Goal: Task Accomplishment & Management: Manage account settings

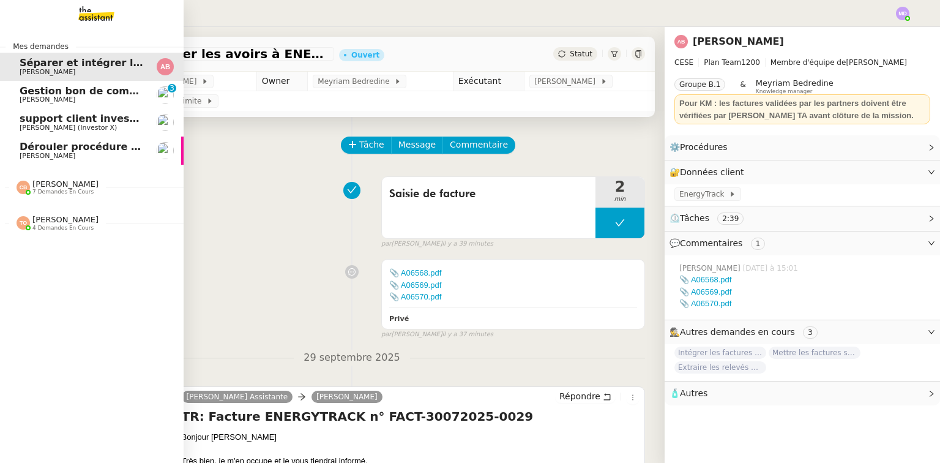
click at [94, 101] on span "[PERSON_NAME]" at bounding box center [82, 99] width 124 height 7
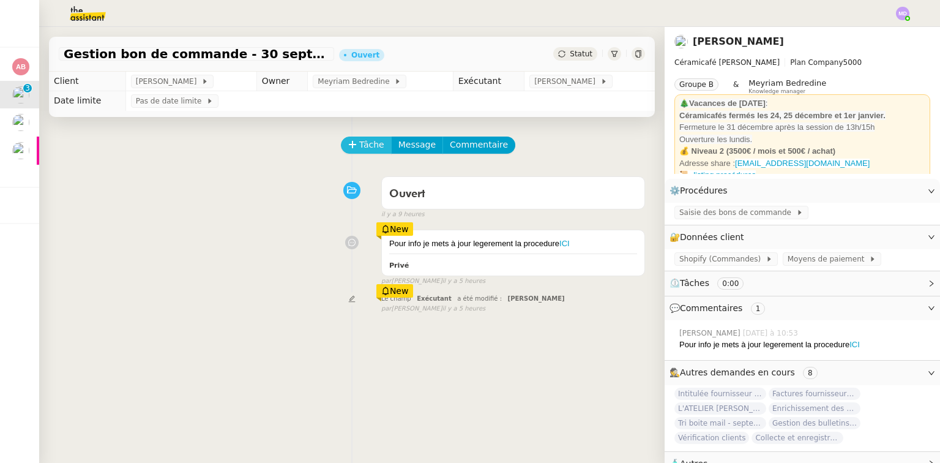
click at [359, 149] on span "Tâche" at bounding box center [371, 145] width 25 height 14
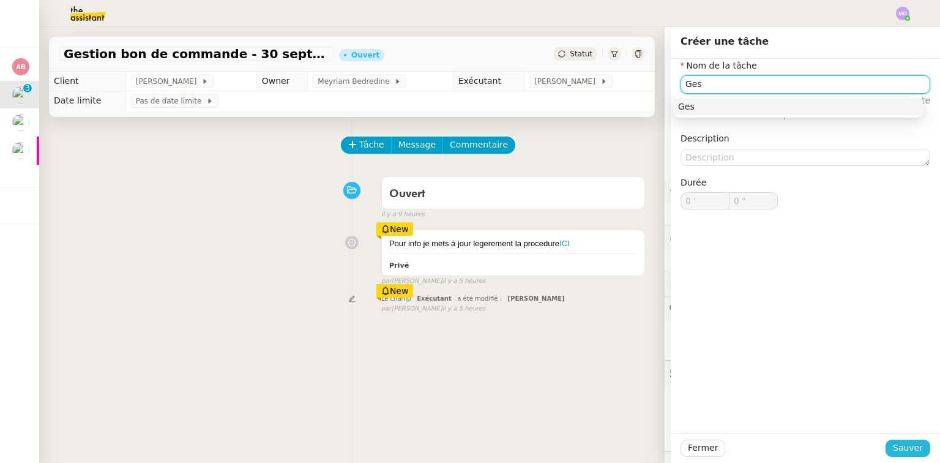
type input "Ges"
click at [901, 444] on span "Sauver" at bounding box center [908, 448] width 30 height 14
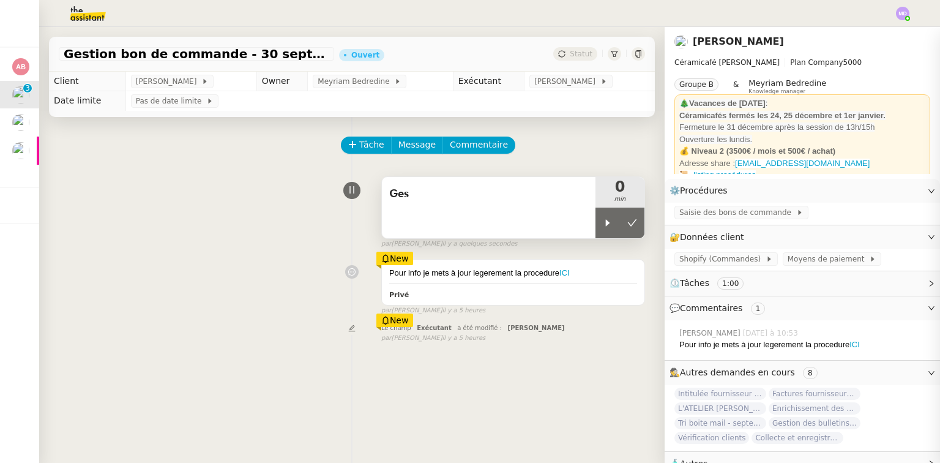
drag, startPoint x: 593, startPoint y: 223, endPoint x: 580, endPoint y: 219, distance: 13.4
click at [603, 223] on icon at bounding box center [608, 223] width 10 height 10
click at [558, 212] on div "Ges" at bounding box center [489, 207] width 214 height 61
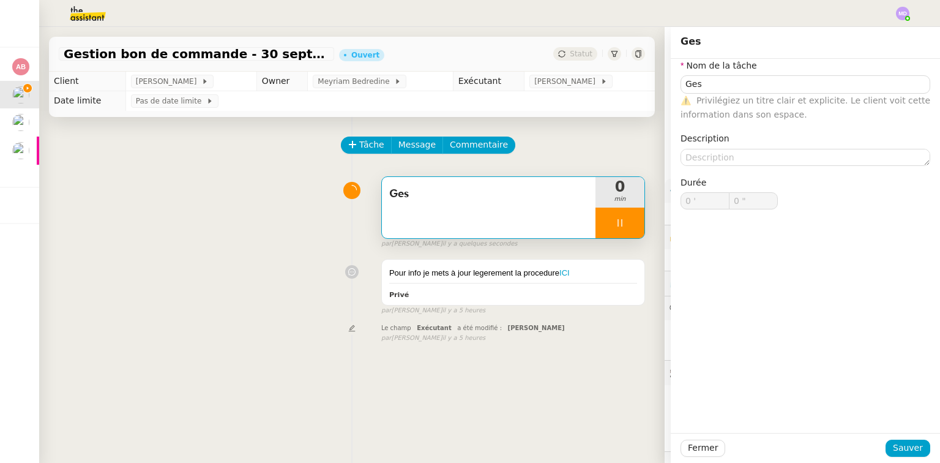
type input "Ges"
type input "0 '"
drag, startPoint x: 759, startPoint y: 95, endPoint x: 759, endPoint y: 88, distance: 7.3
click at [759, 94] on div "⚠️ Privilégiez un titre clair et explicite. Le client voit cette information da…" at bounding box center [805, 108] width 250 height 29
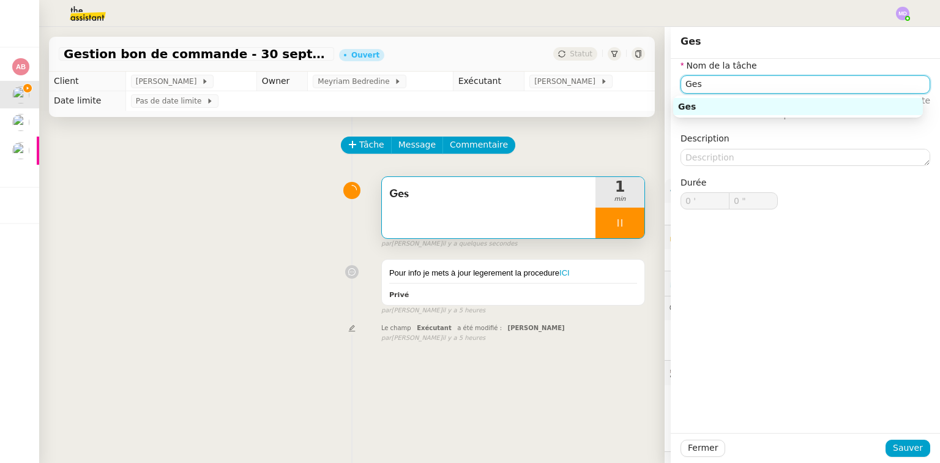
click at [759, 88] on input "Ges" at bounding box center [805, 84] width 250 height 18
type input "1 ""
type input "Gestion des"
type input "2 ""
type input "Gestion des BCD"
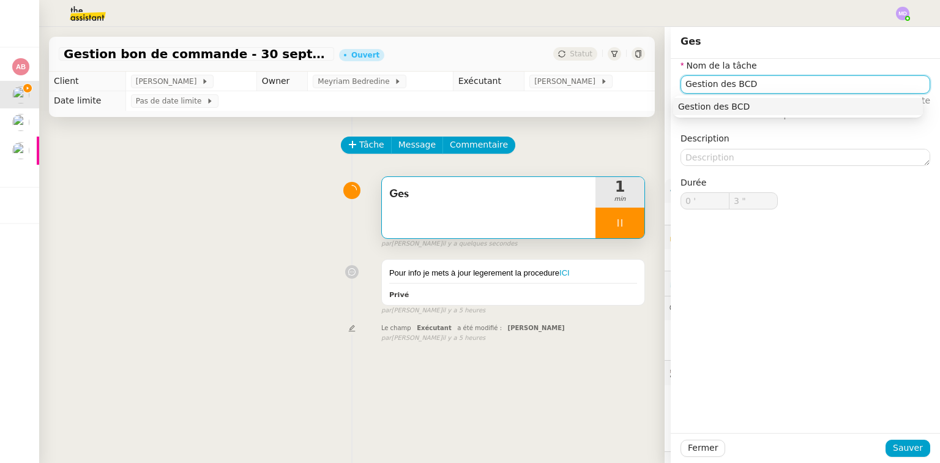
type input "4 ""
drag, startPoint x: 734, startPoint y: 84, endPoint x: 742, endPoint y: 86, distance: 8.0
click at [742, 86] on input "Gestion des BCD" at bounding box center [805, 84] width 250 height 18
type input "Gestion des BDC"
type input "6 ""
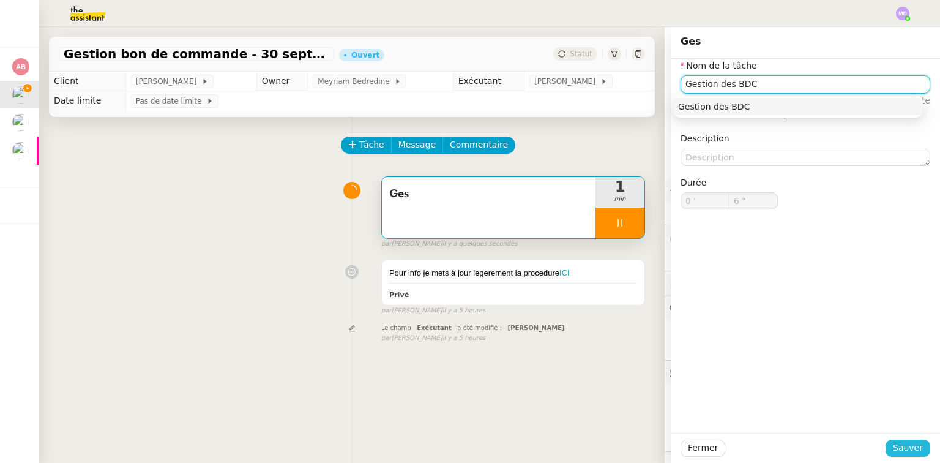
type input "Gestion des BDC"
click at [898, 444] on span "Sauver" at bounding box center [908, 448] width 30 height 14
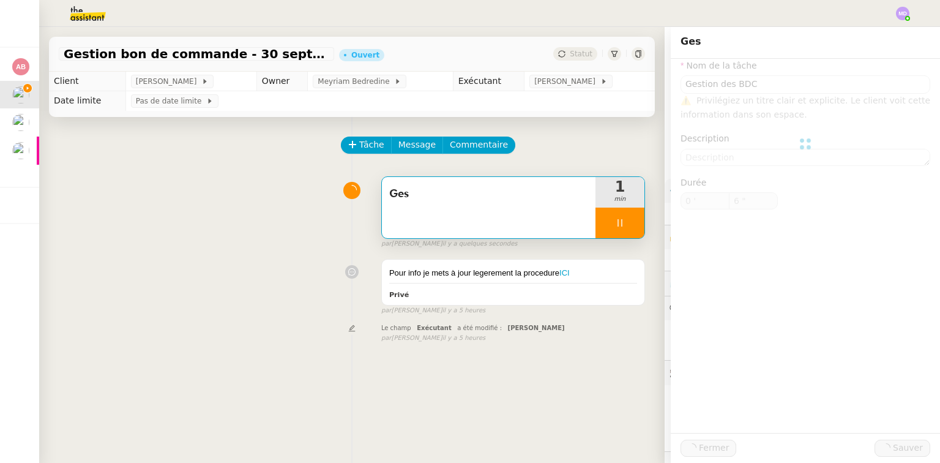
type input "7 ""
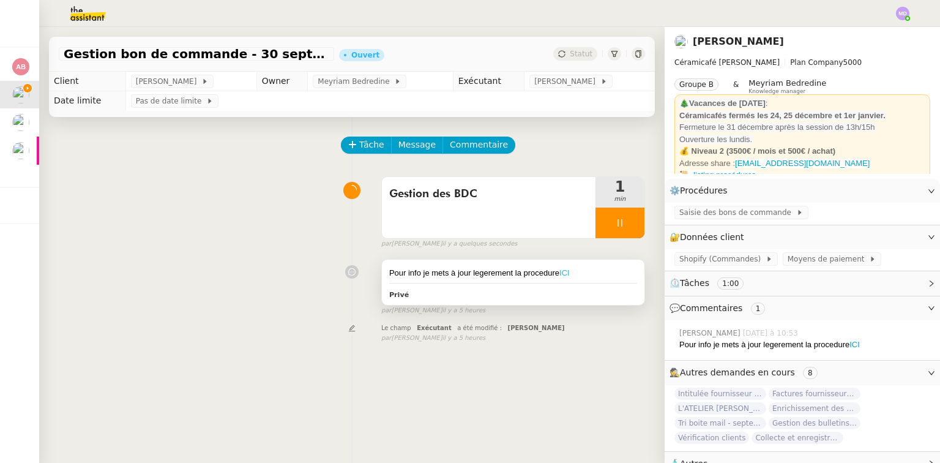
click at [559, 274] on link "ICI" at bounding box center [564, 272] width 10 height 9
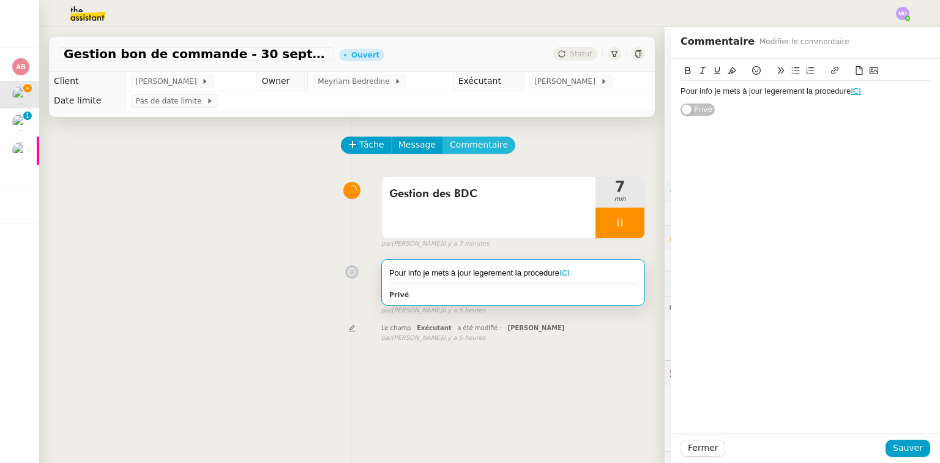
click at [455, 152] on span "Commentaire" at bounding box center [479, 145] width 58 height 14
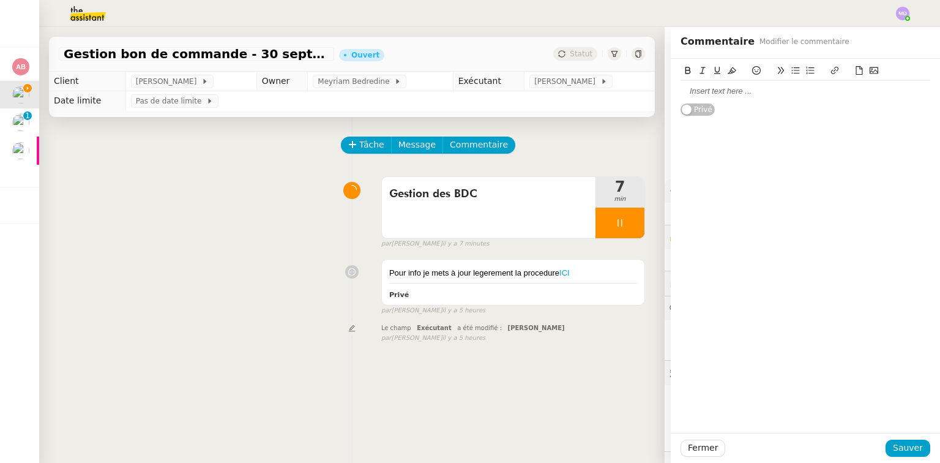
click at [720, 92] on div at bounding box center [805, 91] width 250 height 11
click at [232, 154] on div "Tâche Message Commentaire" at bounding box center [352, 150] width 586 height 29
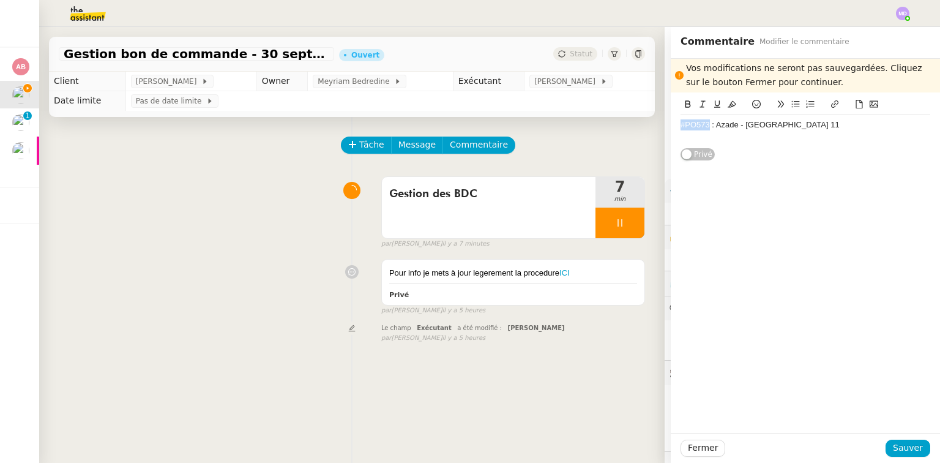
drag, startPoint x: 700, startPoint y: 122, endPoint x: 673, endPoint y: 127, distance: 27.3
click at [680, 127] on div "#PO573 : Azade - [GEOGRAPHIC_DATA] 11" at bounding box center [805, 124] width 250 height 11
click at [831, 102] on icon at bounding box center [834, 103] width 7 height 7
paste input "[URL][DOMAIN_NAME][PERSON_NAME]"
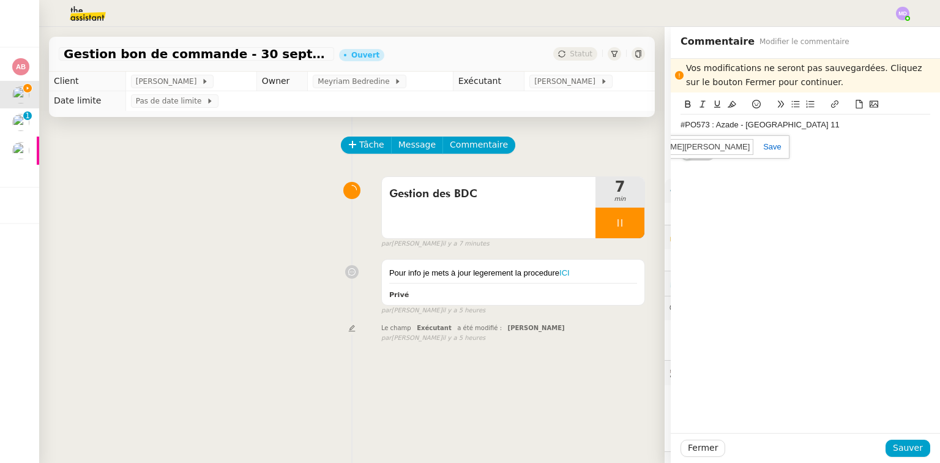
type input "[URL][DOMAIN_NAME][PERSON_NAME]"
click at [766, 142] on link at bounding box center [767, 146] width 28 height 9
click at [915, 447] on button "Sauver" at bounding box center [907, 447] width 45 height 17
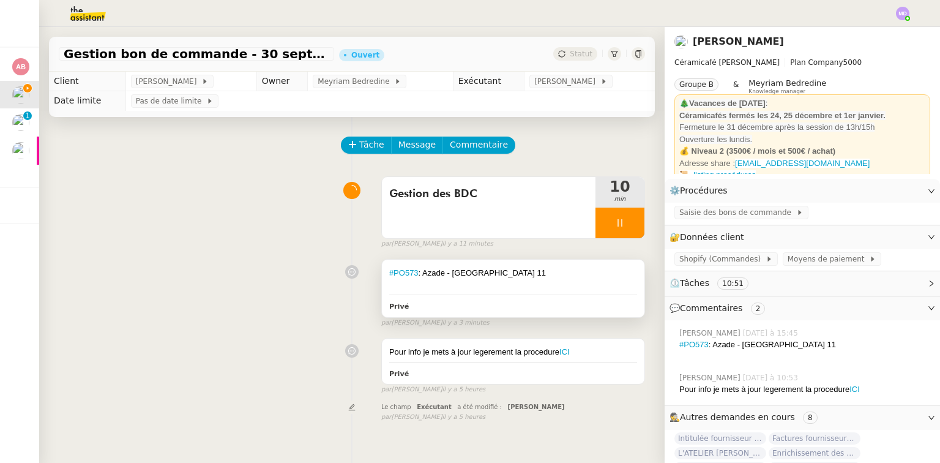
click at [522, 288] on div at bounding box center [513, 285] width 248 height 12
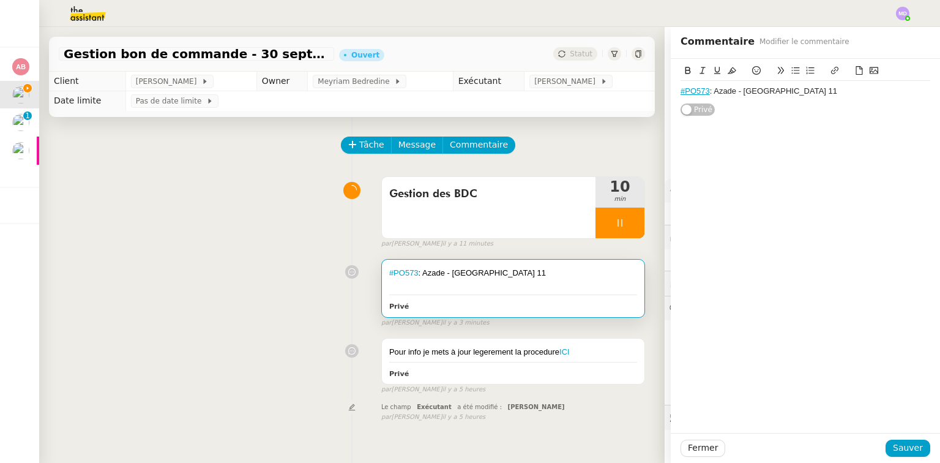
click at [817, 92] on div "#PO573 : Azade - [GEOGRAPHIC_DATA] 11" at bounding box center [805, 91] width 250 height 11
click at [732, 113] on div "#PO574" at bounding box center [805, 113] width 250 height 11
click at [211, 184] on div "Gestion des BDC 11 min false par [PERSON_NAME] il y a 11 minutes" at bounding box center [352, 210] width 586 height 78
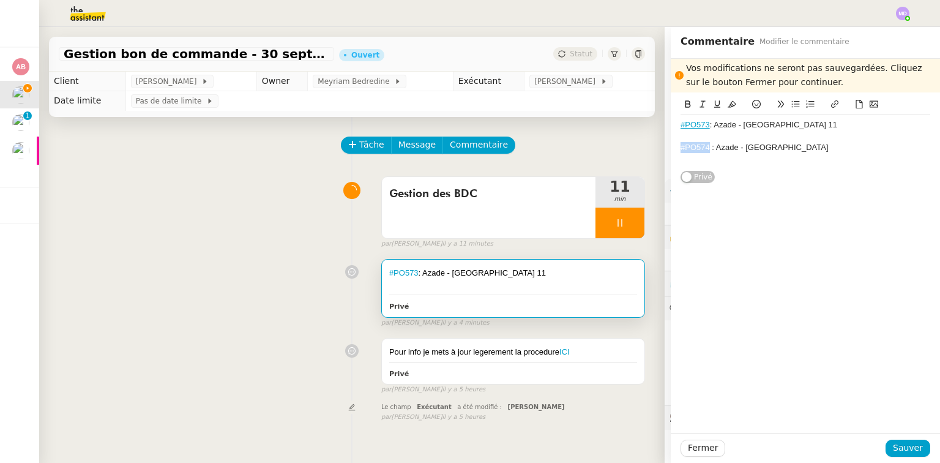
drag, startPoint x: 702, startPoint y: 149, endPoint x: 672, endPoint y: 147, distance: 30.0
click at [672, 147] on div "#PO573 : Azade - [GEOGRAPHIC_DATA] 11 #PO574 : Azade - Versailles Privé" at bounding box center [805, 137] width 269 height 91
click at [830, 103] on icon at bounding box center [834, 104] width 9 height 9
paste input "[URL][DOMAIN_NAME][PERSON_NAME]"
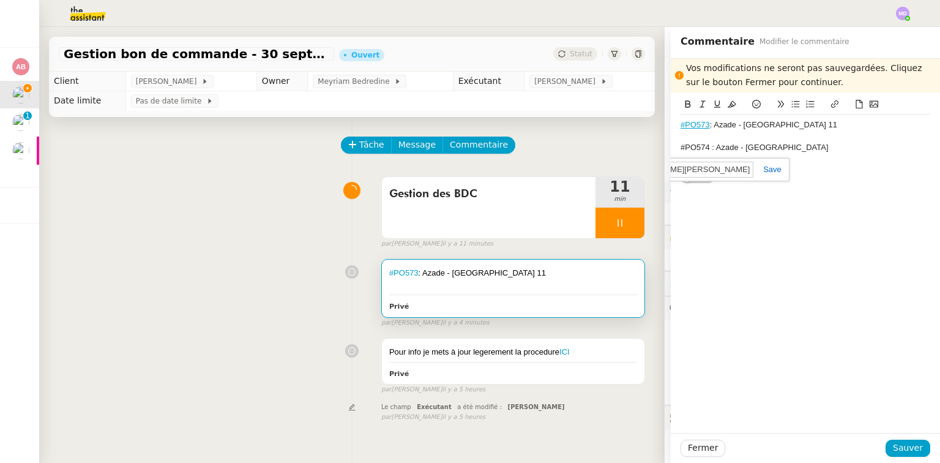
type input "[URL][DOMAIN_NAME][PERSON_NAME]"
click at [768, 170] on link at bounding box center [767, 169] width 28 height 9
click at [893, 440] on button "Sauver" at bounding box center [907, 447] width 45 height 17
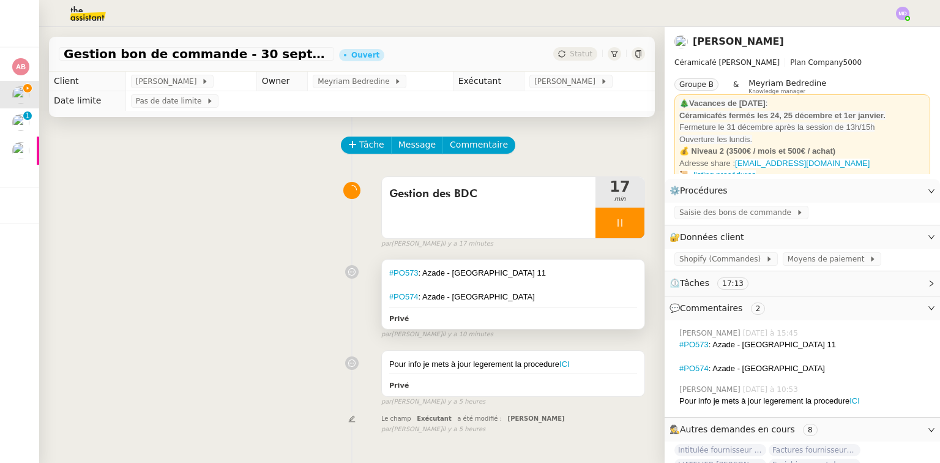
click at [532, 291] on div at bounding box center [513, 285] width 248 height 12
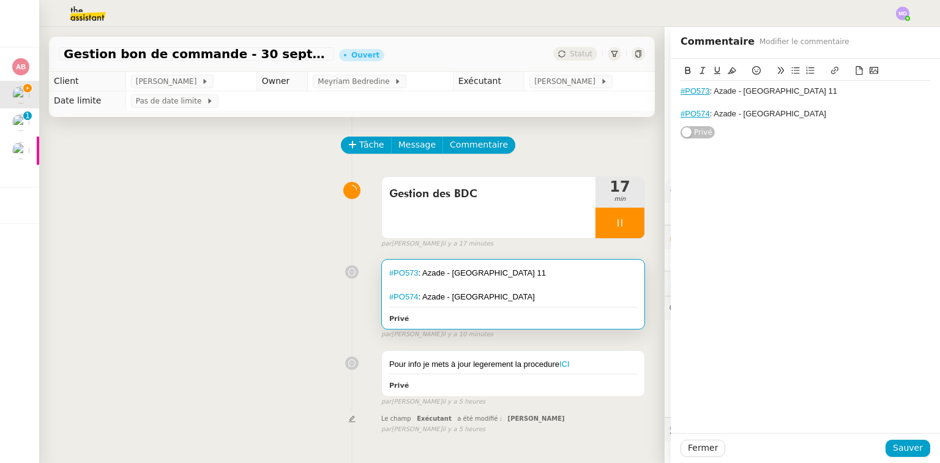
click at [792, 117] on div "#PO574 : Azade - [GEOGRAPHIC_DATA]" at bounding box center [805, 113] width 250 height 11
paste div
drag, startPoint x: 272, startPoint y: 180, endPoint x: 362, endPoint y: 181, distance: 90.6
click at [272, 180] on div "Gestion des BDC 17 min false par [PERSON_NAME] il y a 17 minutes" at bounding box center [352, 210] width 586 height 78
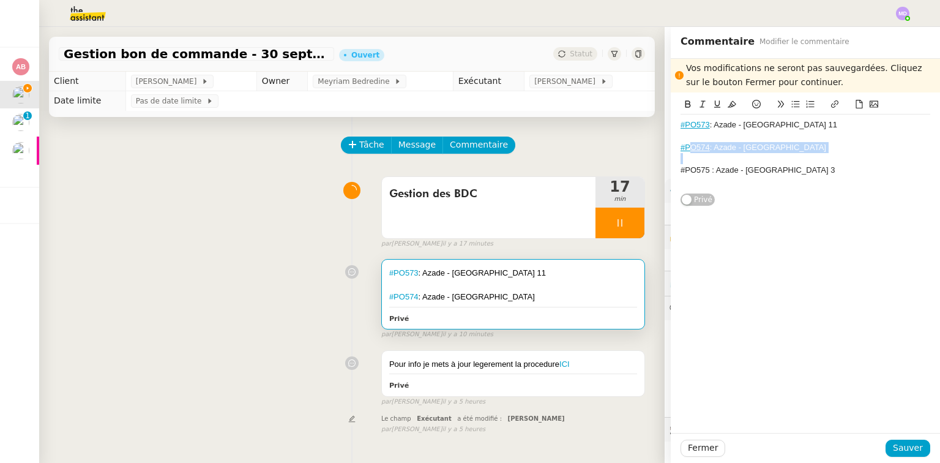
drag, startPoint x: 705, startPoint y: 139, endPoint x: 685, endPoint y: 144, distance: 20.6
click at [685, 144] on div "#PO573 : Azade - [GEOGRAPHIC_DATA] 11 #PO574 : Azade - [GEOGRAPHIC_DATA] #PO575…" at bounding box center [805, 153] width 250 height 78
drag, startPoint x: 701, startPoint y: 167, endPoint x: 665, endPoint y: 169, distance: 35.6
click at [671, 169] on div "#PO573 : Azade - [GEOGRAPHIC_DATA] 11 #PO574 : Azade - [GEOGRAPHIC_DATA] #PO575…" at bounding box center [805, 149] width 269 height 114
click at [827, 99] on button at bounding box center [834, 104] width 15 height 14
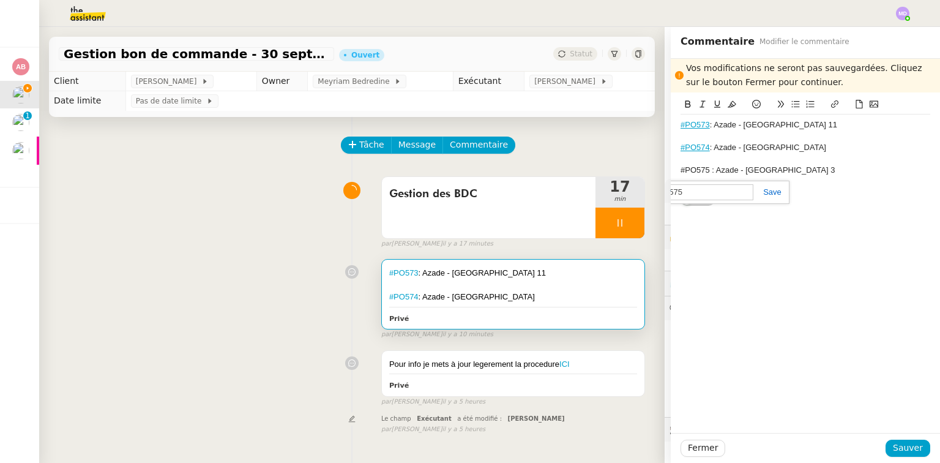
paste input "[URL][DOMAIN_NAME][PERSON_NAME]"
type input "[URL][DOMAIN_NAME][PERSON_NAME]"
drag, startPoint x: 759, startPoint y: 185, endPoint x: 778, endPoint y: 219, distance: 39.2
click at [761, 188] on div "[URL][DOMAIN_NAME][PERSON_NAME]" at bounding box center [695, 192] width 188 height 24
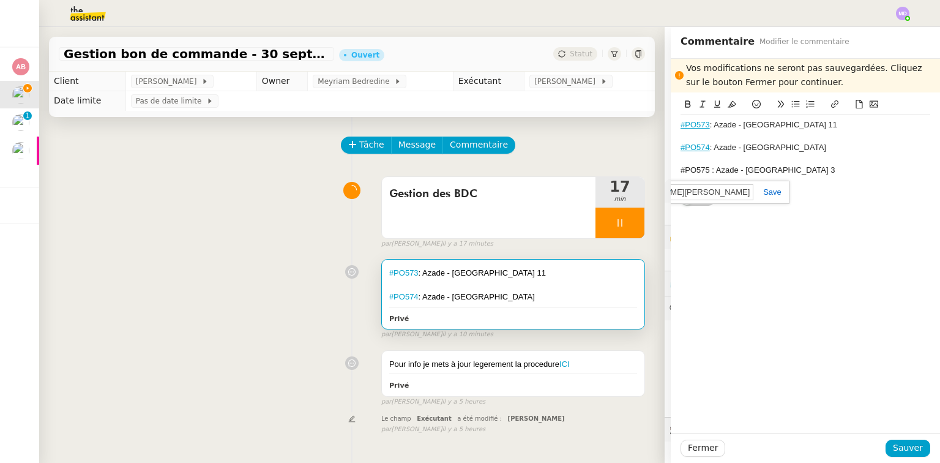
scroll to position [0, 0]
click at [761, 185] on div "[URL][DOMAIN_NAME][PERSON_NAME]" at bounding box center [695, 192] width 188 height 24
click at [766, 192] on link at bounding box center [767, 191] width 28 height 9
drag, startPoint x: 896, startPoint y: 445, endPoint x: 824, endPoint y: 461, distance: 74.5
click at [896, 446] on span "Sauver" at bounding box center [908, 448] width 30 height 14
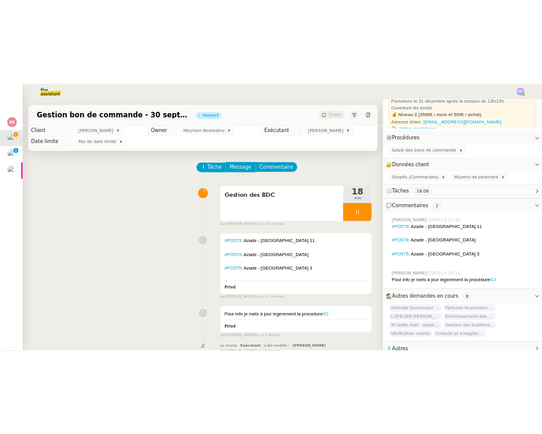
scroll to position [111, 0]
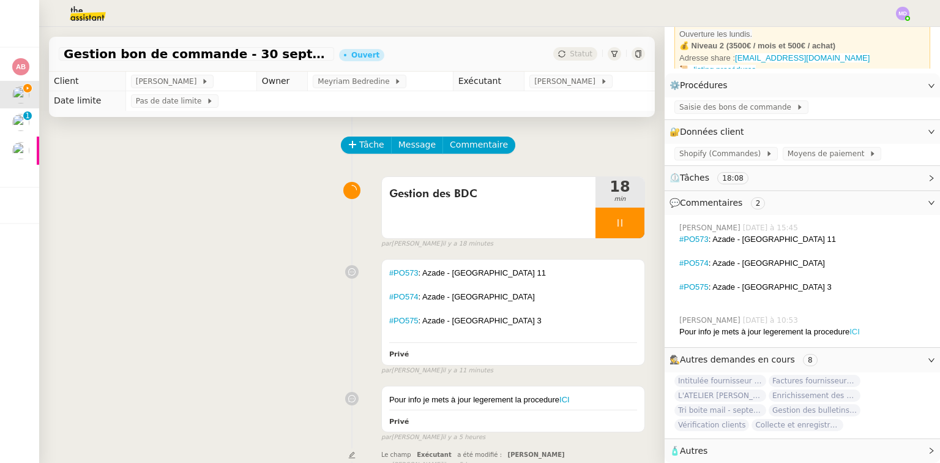
click at [849, 327] on link "ICI" at bounding box center [854, 331] width 10 height 9
click at [471, 150] on span "Commentaire" at bounding box center [479, 145] width 58 height 14
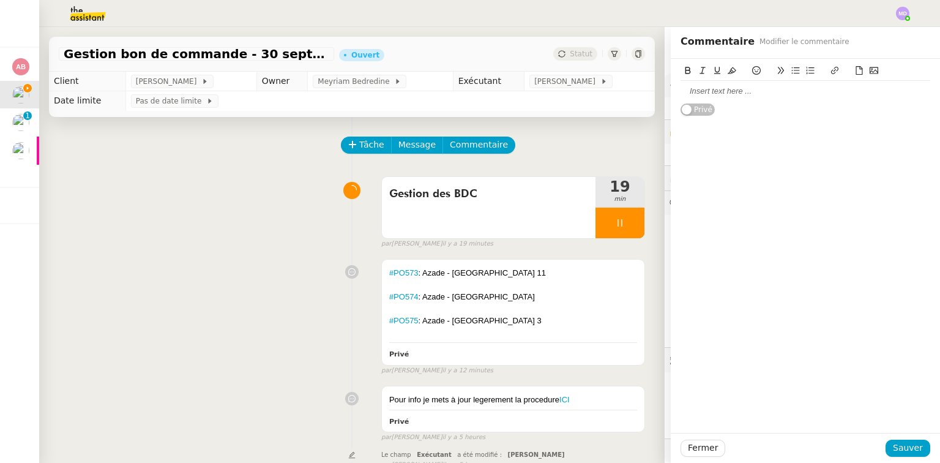
click at [778, 97] on div at bounding box center [805, 91] width 250 height 21
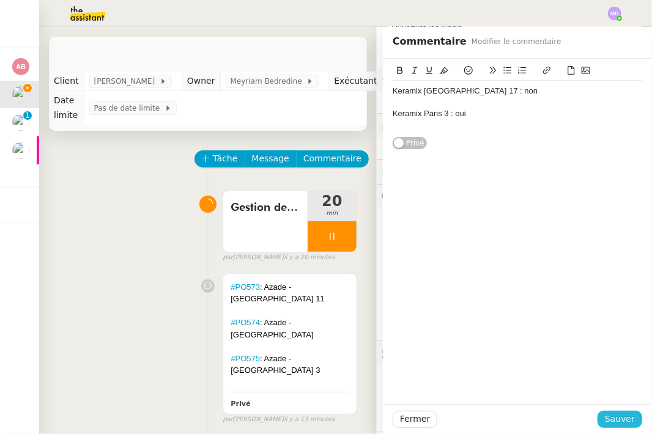
click at [606, 426] on span "Sauver" at bounding box center [620, 419] width 30 height 14
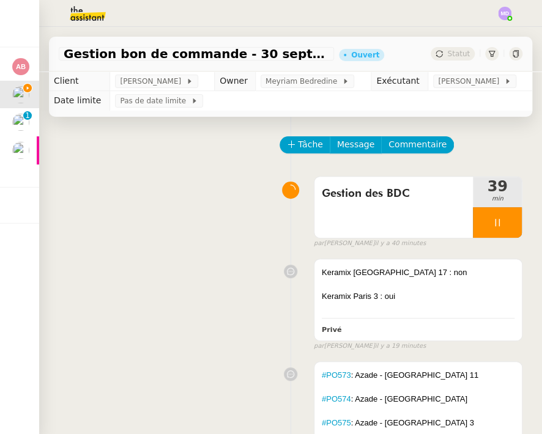
scroll to position [387, 0]
click at [408, 275] on div "Keramix [GEOGRAPHIC_DATA] 17 : non" at bounding box center [418, 273] width 193 height 12
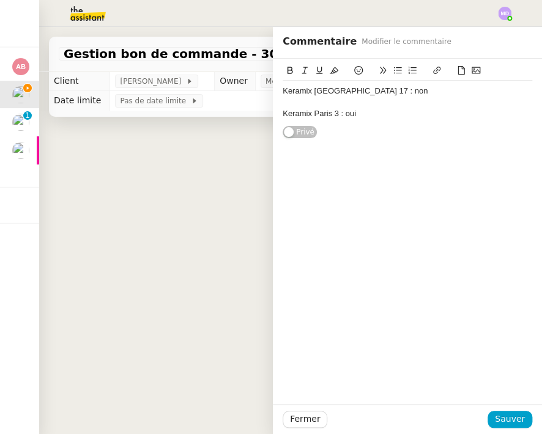
click at [377, 114] on div "Keramix Paris 3 : oui" at bounding box center [408, 113] width 250 height 11
drag, startPoint x: 297, startPoint y: 126, endPoint x: 277, endPoint y: 125, distance: 20.8
click at [283, 125] on div "#PO576 : Keramix Paris 3" at bounding box center [408, 125] width 250 height 11
click at [433, 69] on icon at bounding box center [437, 70] width 9 height 9
paste input "[URL][DOMAIN_NAME][PERSON_NAME]"
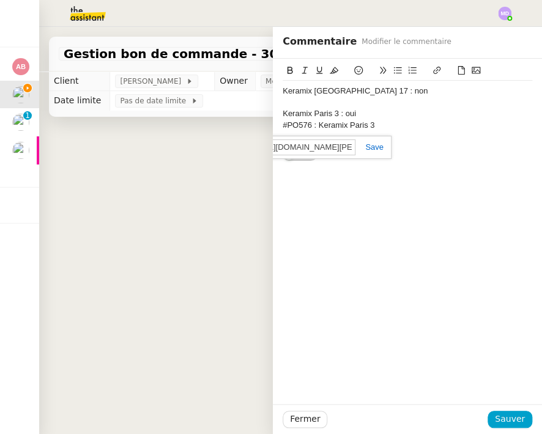
scroll to position [0, 185]
type input "[URL][DOMAIN_NAME][PERSON_NAME]"
click at [357, 143] on link at bounding box center [369, 147] width 28 height 9
click at [506, 414] on span "Sauver" at bounding box center [510, 419] width 30 height 14
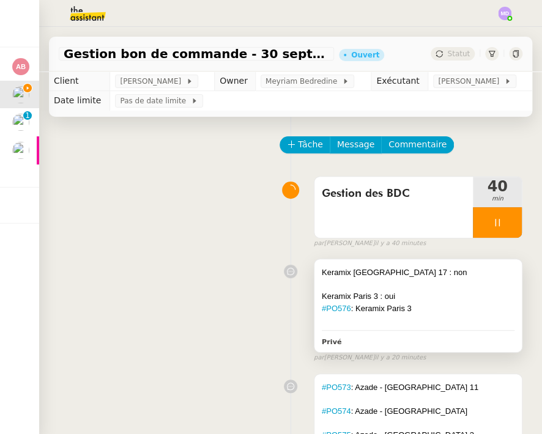
click at [397, 292] on div "Keramix Paris 3 : oui" at bounding box center [418, 297] width 193 height 12
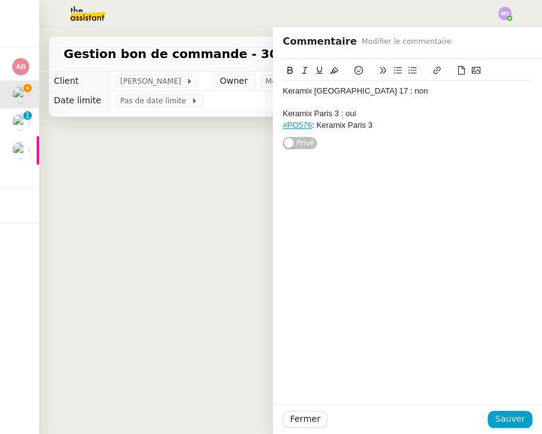
click at [402, 126] on div "#PO576 : Keramix Paris 3" at bounding box center [408, 125] width 250 height 11
click at [374, 124] on div "#PO576 : Keramix Paris 3" at bounding box center [408, 125] width 250 height 11
click at [500, 416] on span "Sauver" at bounding box center [510, 419] width 30 height 14
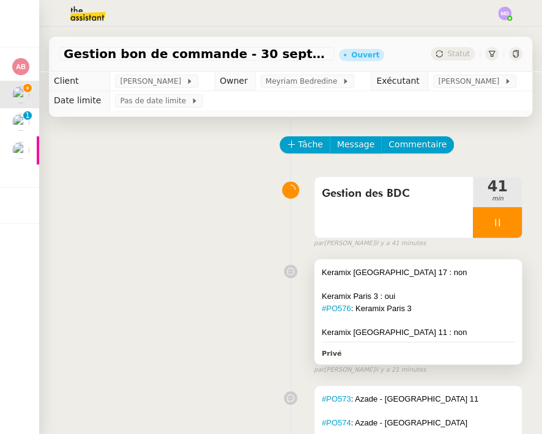
click at [403, 281] on div at bounding box center [418, 285] width 193 height 12
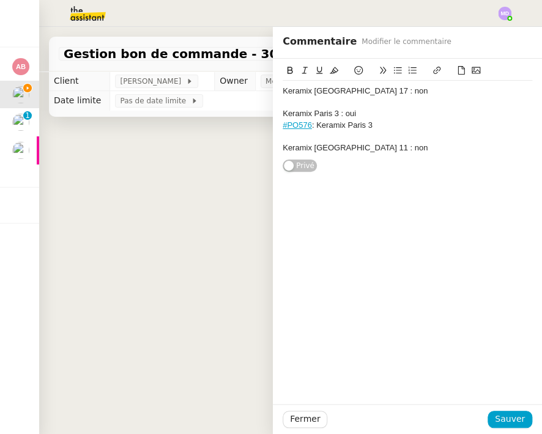
click at [378, 149] on div "Keramix [GEOGRAPHIC_DATA] 11 : non" at bounding box center [408, 148] width 250 height 11
click at [509, 422] on span "Sauver" at bounding box center [510, 419] width 30 height 14
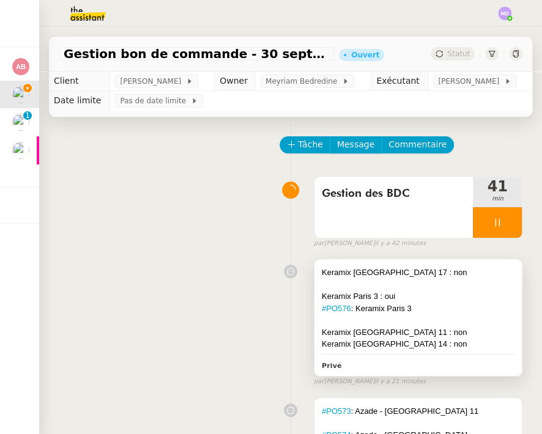
click at [417, 286] on div at bounding box center [418, 285] width 193 height 12
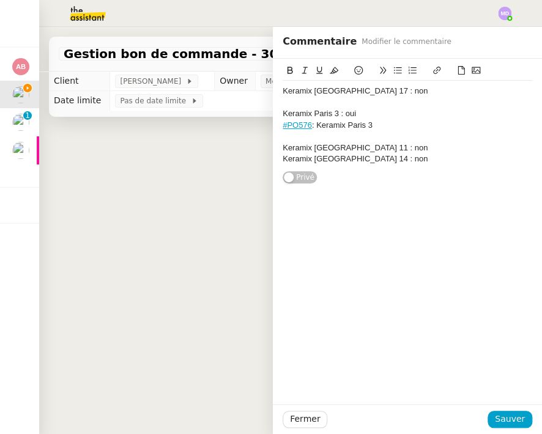
click at [370, 157] on div "Keramix [GEOGRAPHIC_DATA] 14 : non" at bounding box center [408, 159] width 250 height 11
click at [344, 173] on div "Keramix Versailles : pas de facture à saisir" at bounding box center [408, 170] width 250 height 11
drag, startPoint x: 438, startPoint y: 174, endPoint x: 343, endPoint y: 169, distance: 95.5
click at [343, 169] on div "Keramix Versailles : pas de facture à saisir" at bounding box center [408, 170] width 250 height 11
copy div ": pas de facture à saisir"
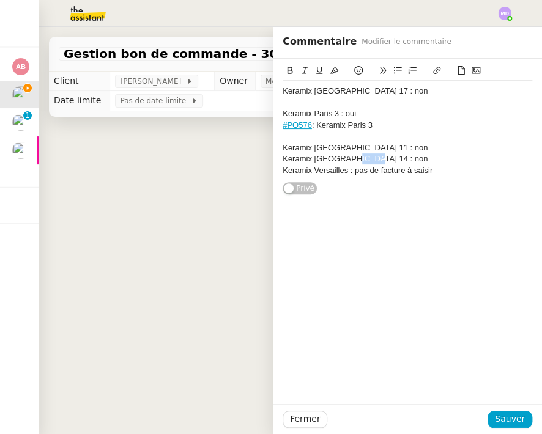
drag, startPoint x: 357, startPoint y: 159, endPoint x: 338, endPoint y: 159, distance: 19.0
click at [338, 159] on div "Keramix [GEOGRAPHIC_DATA] 14 : non" at bounding box center [408, 159] width 250 height 11
drag, startPoint x: 357, startPoint y: 149, endPoint x: 338, endPoint y: 148, distance: 19.6
click at [338, 148] on div "Keramix [GEOGRAPHIC_DATA] 11 : non" at bounding box center [408, 148] width 250 height 11
drag, startPoint x: 350, startPoint y: 115, endPoint x: 333, endPoint y: 115, distance: 16.5
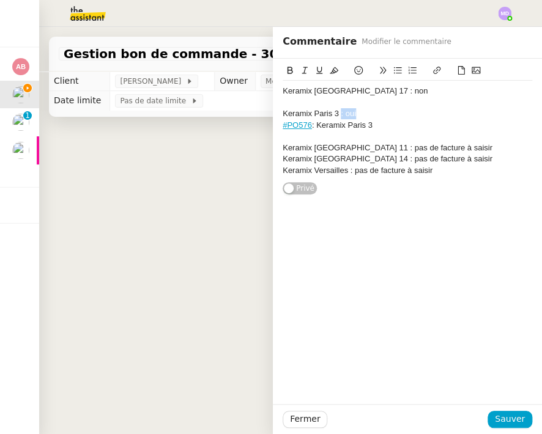
click at [333, 115] on div "Keramix Paris 3 : oui" at bounding box center [408, 113] width 250 height 11
drag, startPoint x: 361, startPoint y: 89, endPoint x: 338, endPoint y: 89, distance: 23.3
click at [338, 89] on div "Keramix [GEOGRAPHIC_DATA] 17 : non" at bounding box center [408, 91] width 250 height 11
drag, startPoint x: 387, startPoint y: 125, endPoint x: 269, endPoint y: 121, distance: 118.2
click at [273, 121] on div "Keramix [GEOGRAPHIC_DATA] 17 : pas de facture à saisir Keramix [GEOGRAPHIC_DATA…" at bounding box center [407, 127] width 269 height 136
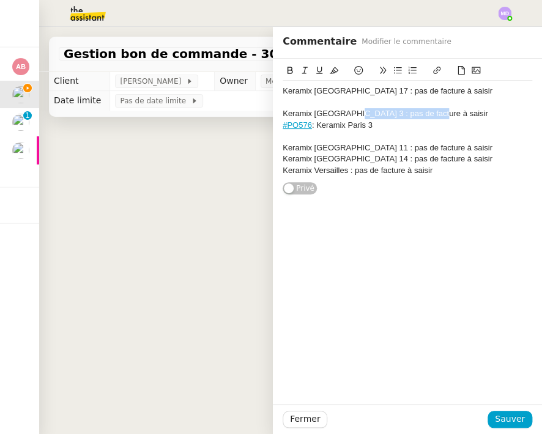
drag, startPoint x: 338, startPoint y: 113, endPoint x: 420, endPoint y: 113, distance: 82.0
click at [420, 113] on div "Keramix [GEOGRAPHIC_DATA] 3 : pas de facture à saisir" at bounding box center [408, 113] width 250 height 11
drag, startPoint x: 380, startPoint y: 123, endPoint x: 269, endPoint y: 125, distance: 110.8
click at [273, 125] on div "Keramix [GEOGRAPHIC_DATA] 17 : pas de facture à saisir Keramix [GEOGRAPHIC_DATA…" at bounding box center [407, 127] width 269 height 136
click at [356, 111] on div "Keramix [GEOGRAPHIC_DATA] 3 :" at bounding box center [408, 113] width 250 height 11
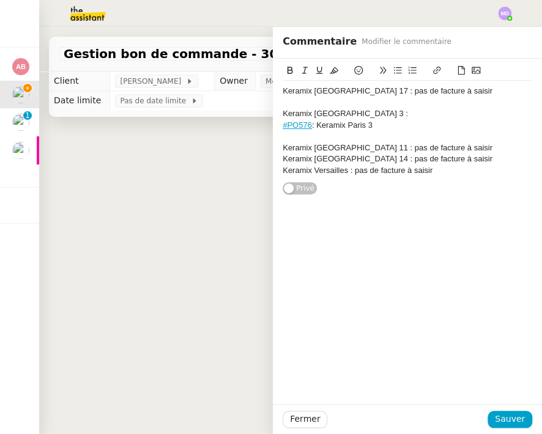
drag, startPoint x: 370, startPoint y: 126, endPoint x: 361, endPoint y: 121, distance: 10.7
click at [368, 125] on div "#PO576 : Keramix Paris 3" at bounding box center [408, 125] width 250 height 11
drag, startPoint x: 351, startPoint y: 116, endPoint x: 274, endPoint y: 115, distance: 76.5
click at [274, 115] on div "Keramix [GEOGRAPHIC_DATA] 17 : pas de facture à saisir Keramix [GEOGRAPHIC_DATA…" at bounding box center [407, 127] width 269 height 136
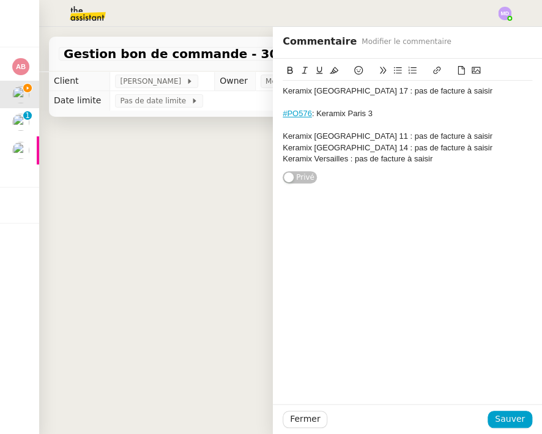
drag, startPoint x: 371, startPoint y: 115, endPoint x: 275, endPoint y: 115, distance: 95.4
click at [283, 115] on div "#PO576 : Keramix Paris 3" at bounding box center [408, 113] width 250 height 11
click at [502, 414] on span "Sauver" at bounding box center [510, 419] width 30 height 14
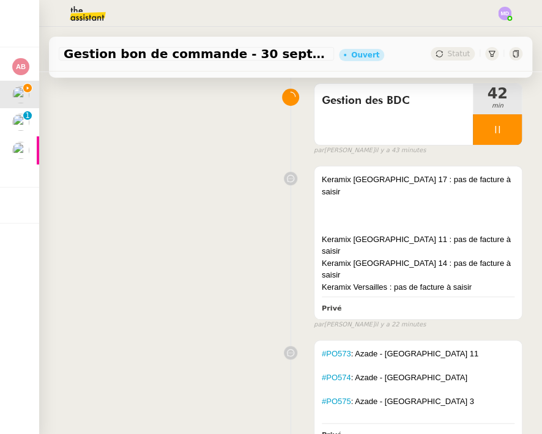
scroll to position [196, 0]
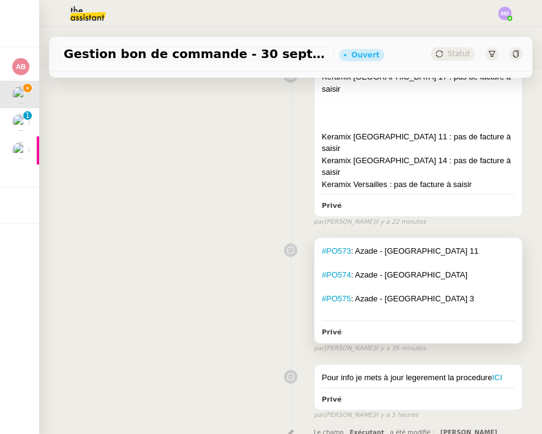
click at [441, 269] on div "#PO574 : Azade - [GEOGRAPHIC_DATA]" at bounding box center [418, 275] width 193 height 12
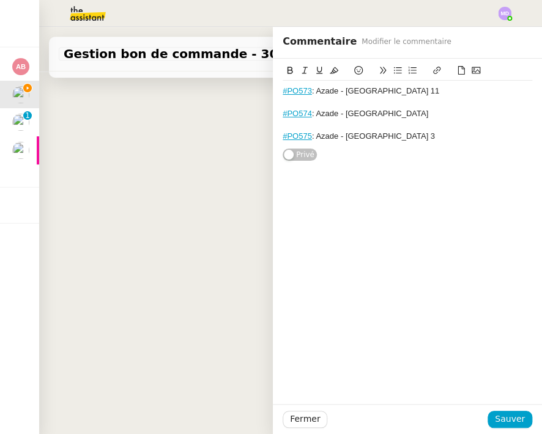
click at [417, 135] on div "#PO575 : Azade - [GEOGRAPHIC_DATA] 3" at bounding box center [408, 136] width 250 height 11
drag, startPoint x: 492, startPoint y: 416, endPoint x: 480, endPoint y: 407, distance: 14.8
click at [495, 416] on span "Sauver" at bounding box center [510, 419] width 30 height 14
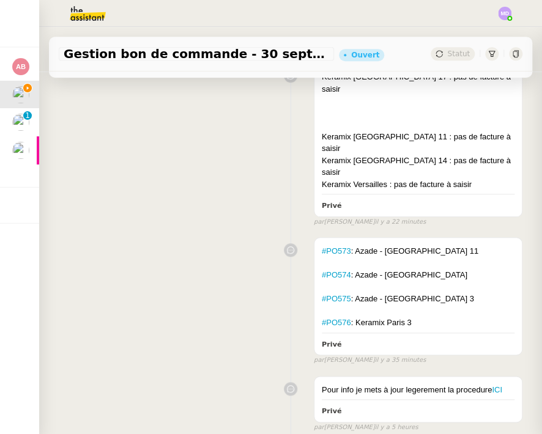
click at [147, 232] on div "#PO573 : Azade - [GEOGRAPHIC_DATA] 11 #PO574 : Azade - [GEOGRAPHIC_DATA] #PO575…" at bounding box center [291, 298] width 464 height 133
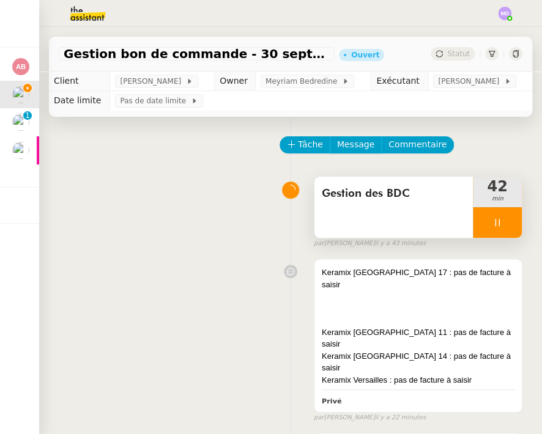
click at [477, 218] on div at bounding box center [497, 222] width 49 height 31
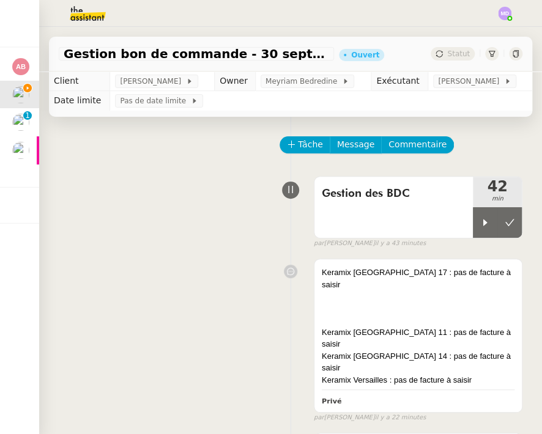
drag, startPoint x: 494, startPoint y: 223, endPoint x: 203, endPoint y: 135, distance: 304.9
click at [497, 223] on button at bounding box center [509, 222] width 24 height 31
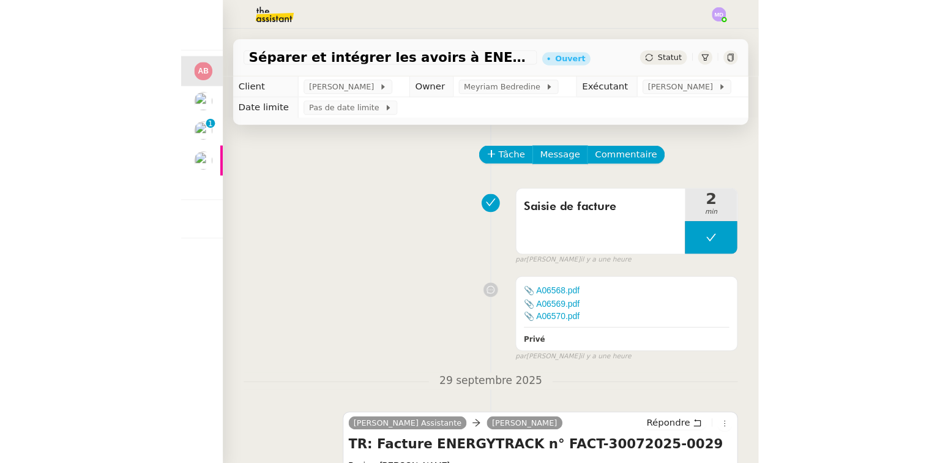
scroll to position [262, 0]
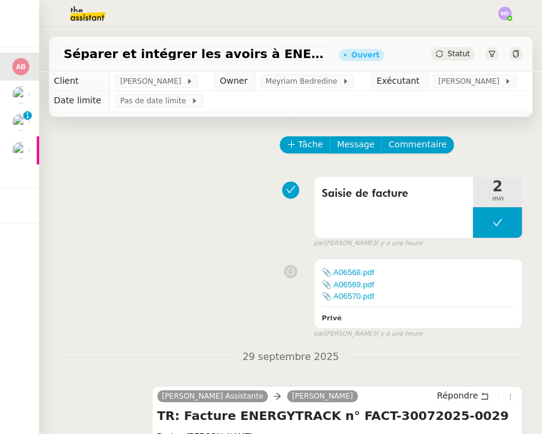
drag, startPoint x: 66, startPoint y: 20, endPoint x: 84, endPoint y: 17, distance: 17.9
click at [66, 20] on img at bounding box center [78, 13] width 95 height 27
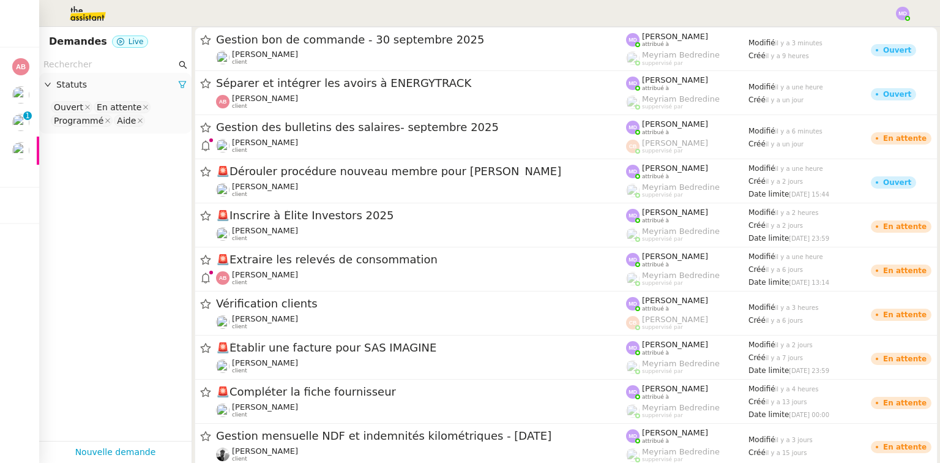
click at [125, 60] on input "text" at bounding box center [109, 65] width 133 height 14
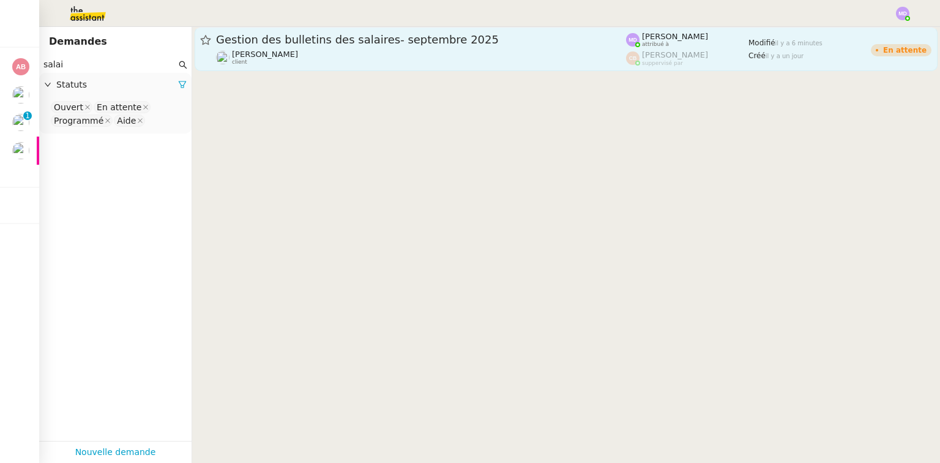
type input "salai"
click at [308, 46] on div "Gestion des bulletins des salaires- septembre 2025" at bounding box center [421, 39] width 410 height 15
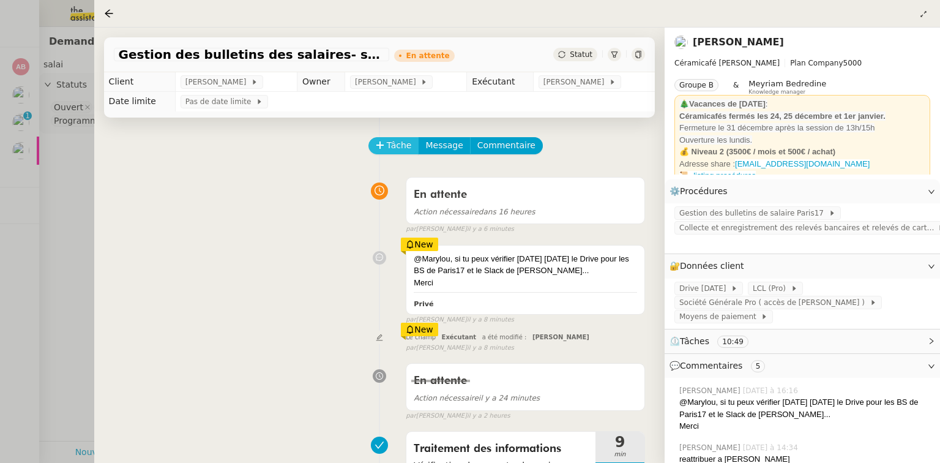
click at [389, 147] on span "Tâche" at bounding box center [399, 145] width 25 height 14
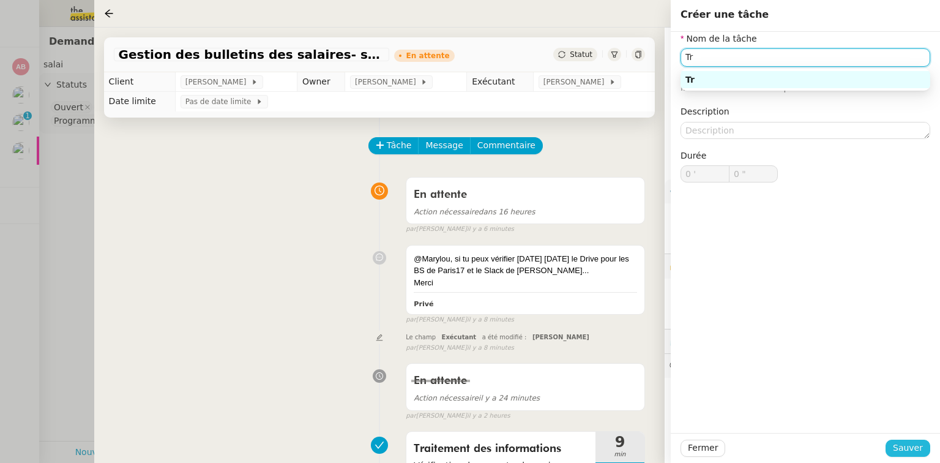
type input "Tr"
click at [895, 450] on button "Sauver" at bounding box center [907, 447] width 45 height 17
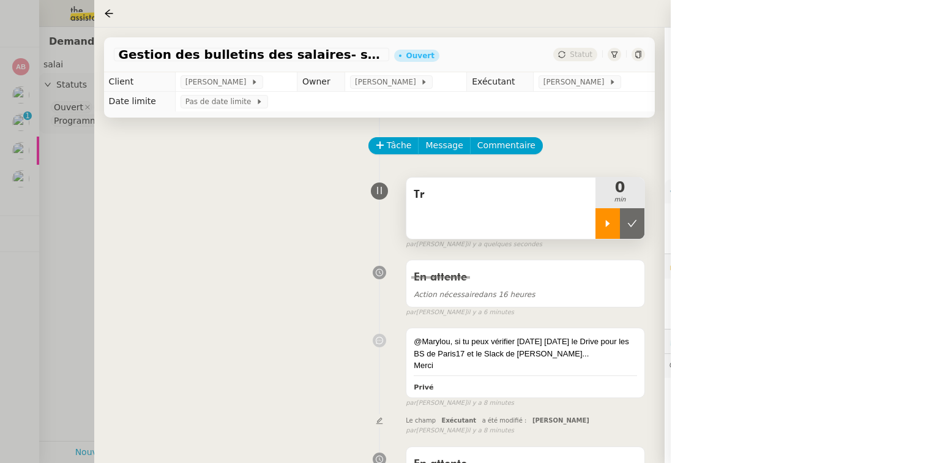
click at [610, 235] on div at bounding box center [607, 223] width 24 height 31
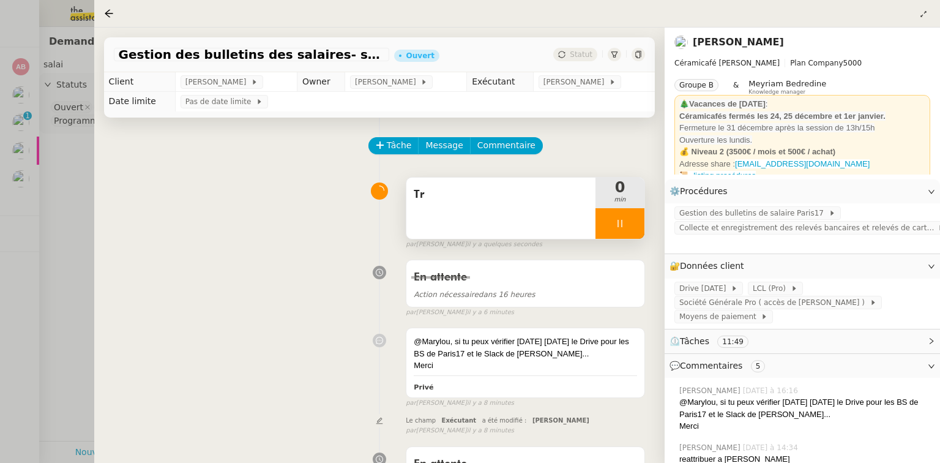
click at [534, 213] on div "Tr" at bounding box center [500, 207] width 189 height 61
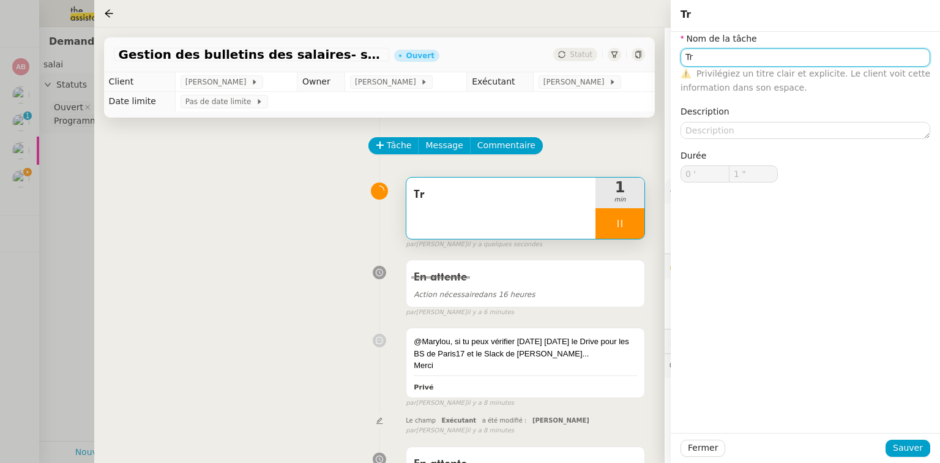
type input "2 ""
click at [771, 62] on input "Tr" at bounding box center [805, 57] width 250 height 18
type input "Trait"
type input "3 ""
type input "Traitemenyt"
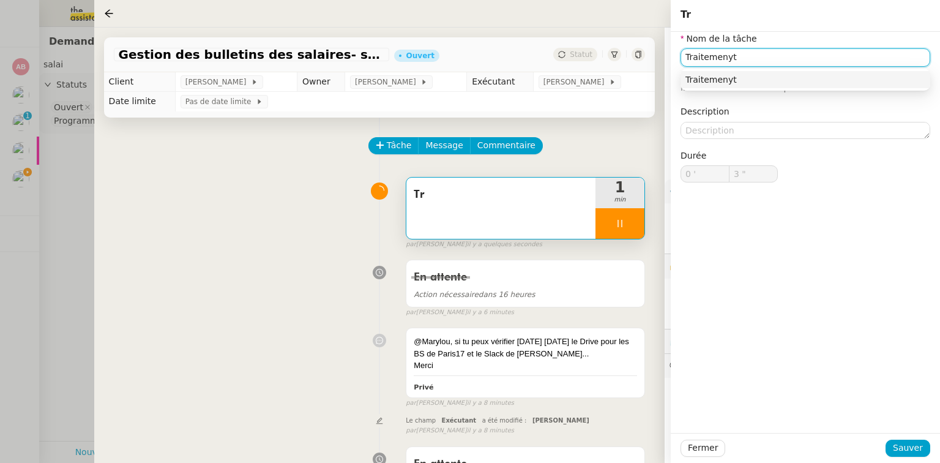
type input "4 ""
type input "Traitement de"
type input "5 ""
type input "Traitement des info"
type input "6 ""
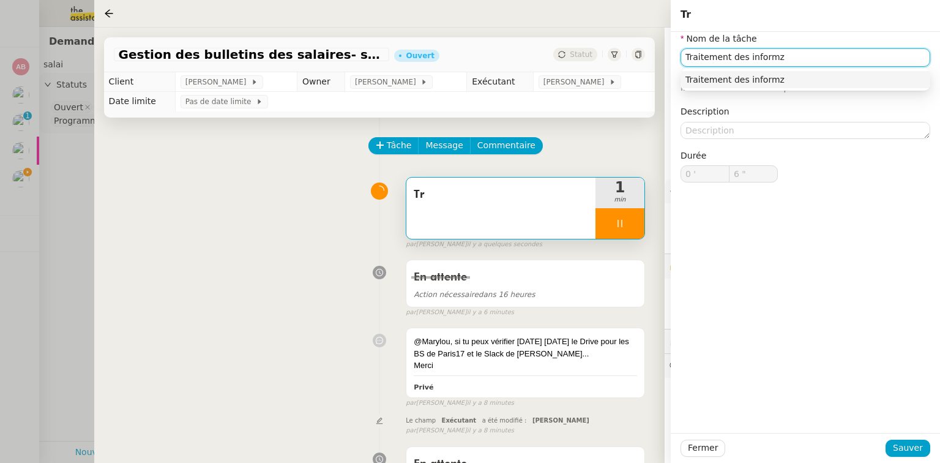
type input "Traitement des inform"
type input "7 ""
type input "Traitement des informations"
type input "9 ""
type input "Traitement des informations"
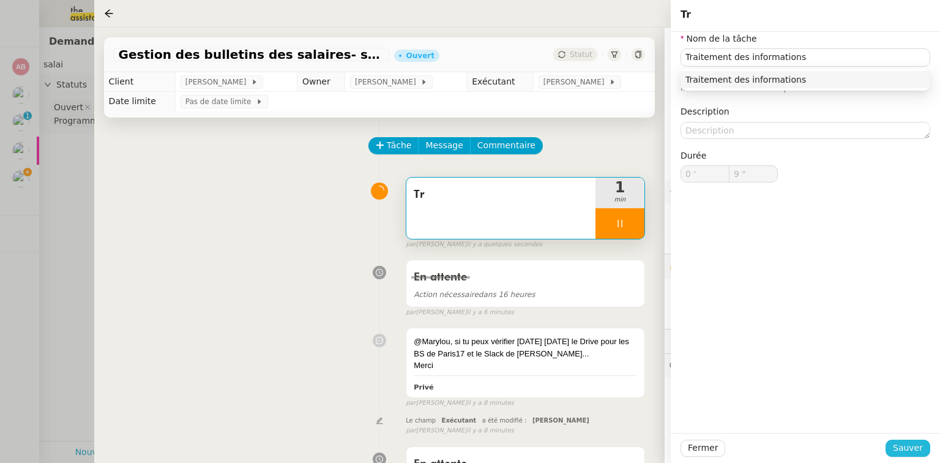
click at [901, 443] on span "Sauver" at bounding box center [908, 448] width 30 height 14
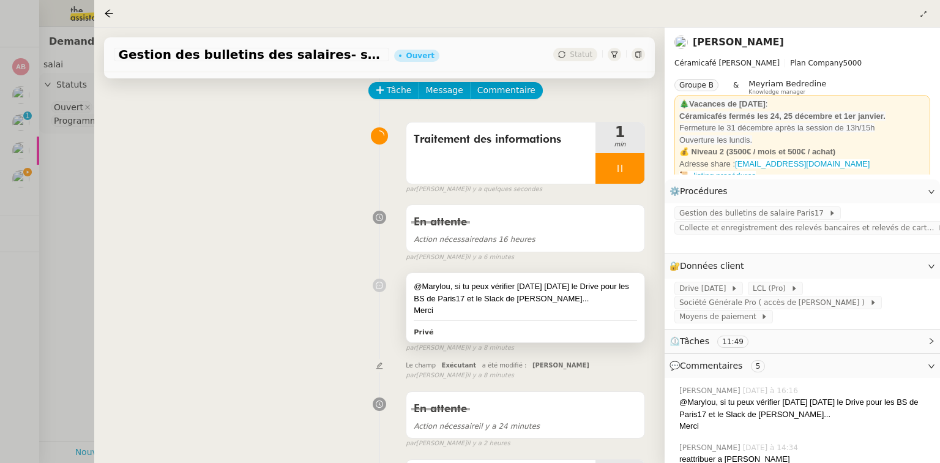
scroll to position [147, 0]
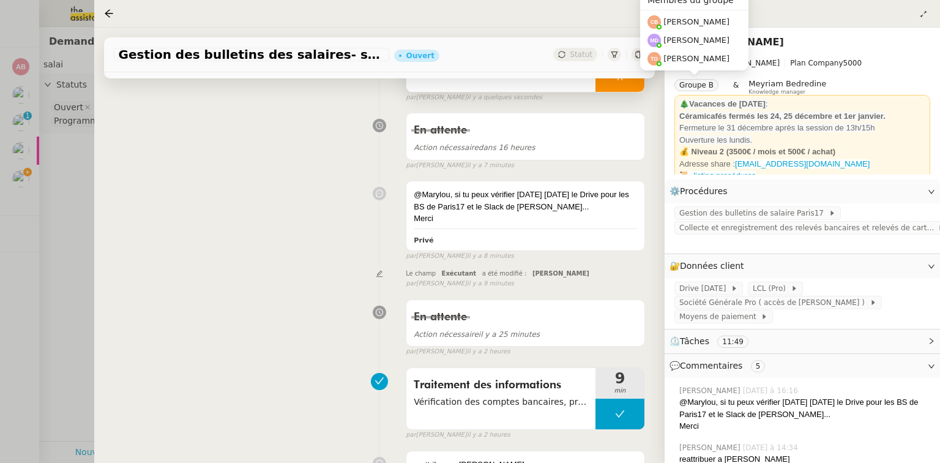
click at [623, 88] on div at bounding box center [619, 76] width 49 height 31
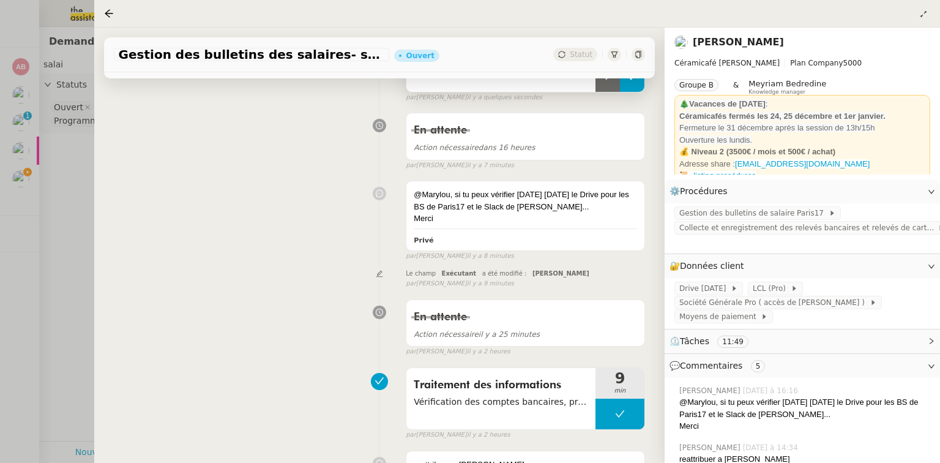
click at [626, 88] on button at bounding box center [632, 76] width 24 height 31
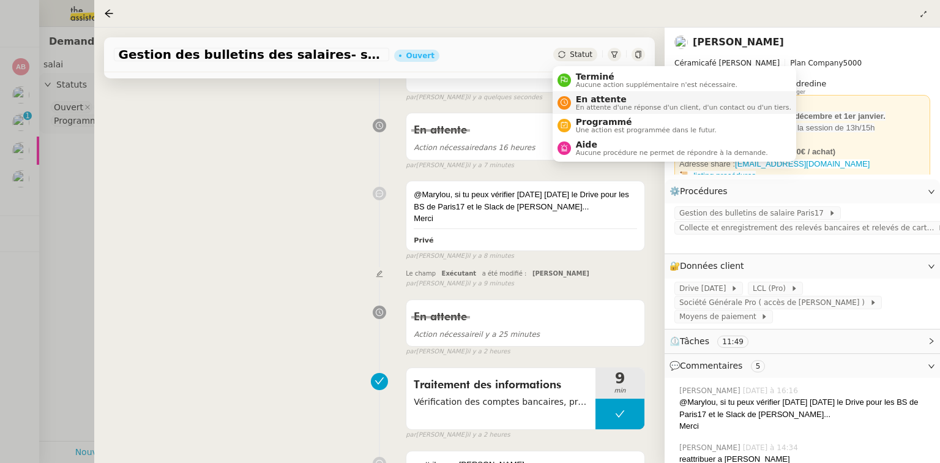
click at [581, 95] on span "En attente" at bounding box center [683, 99] width 215 height 10
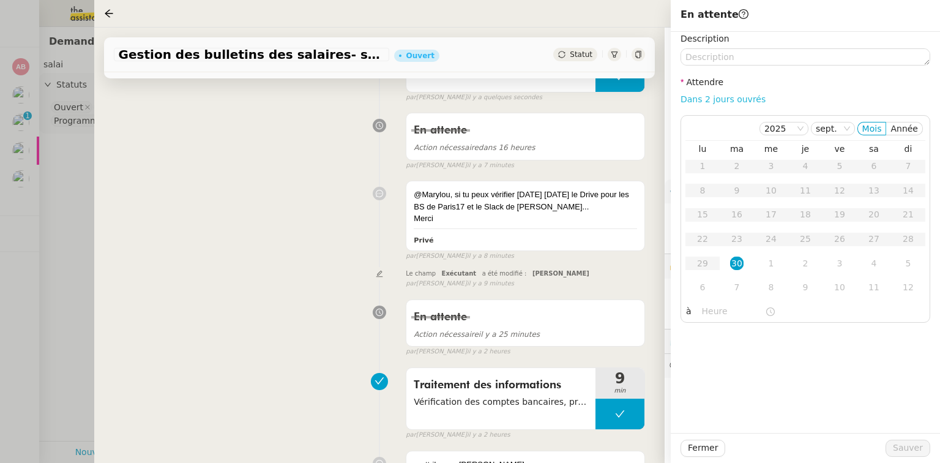
click at [710, 98] on link "Dans 2 jours ouvrés" at bounding box center [722, 99] width 85 height 10
type input "07:00"
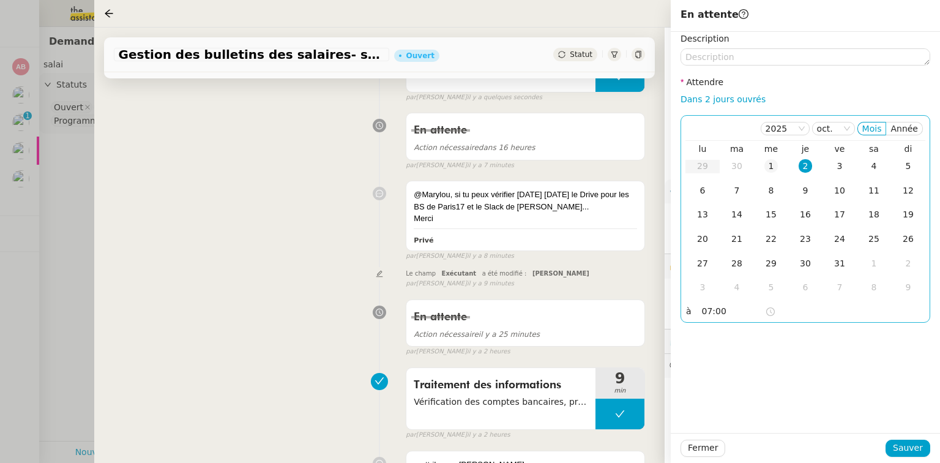
click at [775, 169] on div "1" at bounding box center [770, 165] width 13 height 13
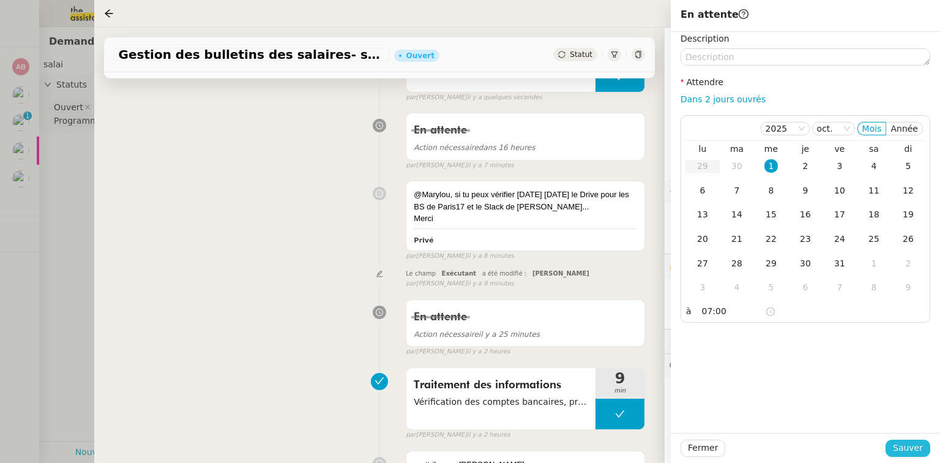
click at [903, 447] on span "Sauver" at bounding box center [908, 448] width 30 height 14
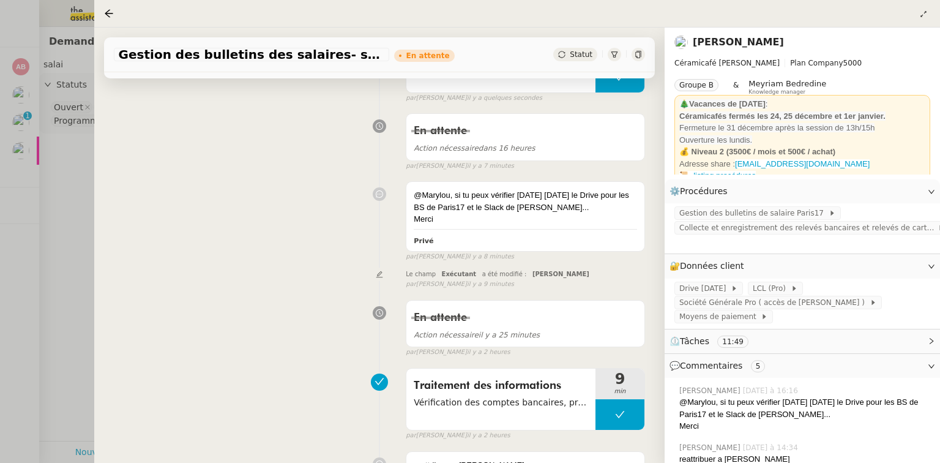
click at [20, 155] on div at bounding box center [470, 231] width 940 height 463
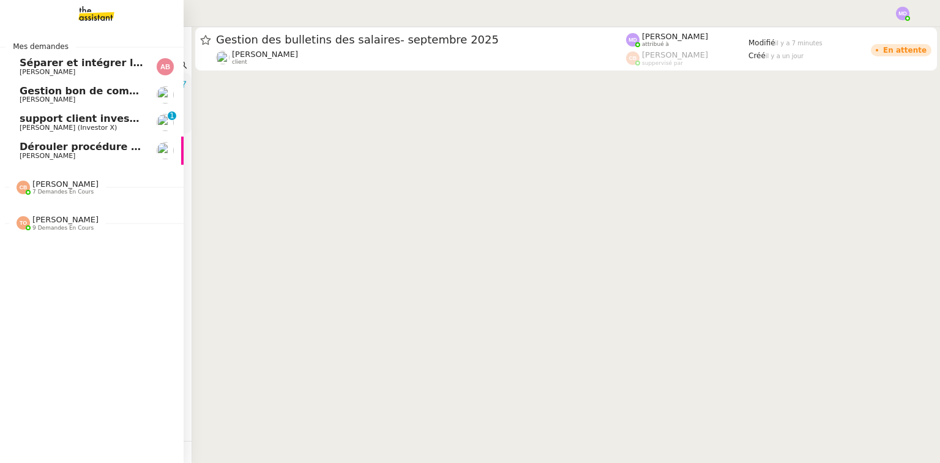
click at [20, 154] on span "[PERSON_NAME]" at bounding box center [48, 156] width 56 height 8
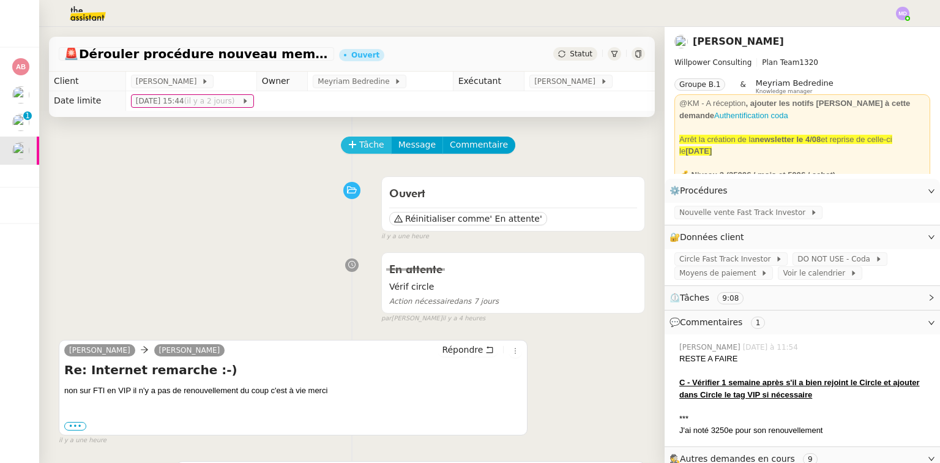
click at [360, 142] on span "Tâche" at bounding box center [371, 145] width 25 height 14
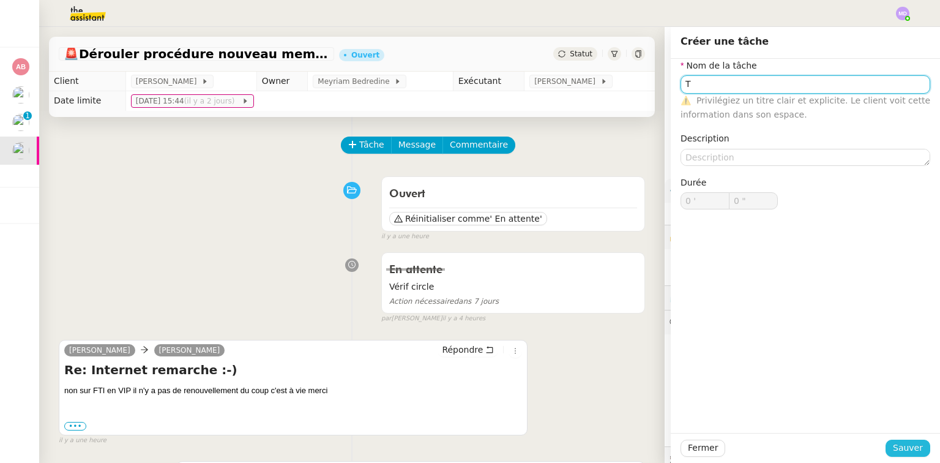
type input "T"
click at [907, 448] on span "Sauver" at bounding box center [908, 448] width 30 height 14
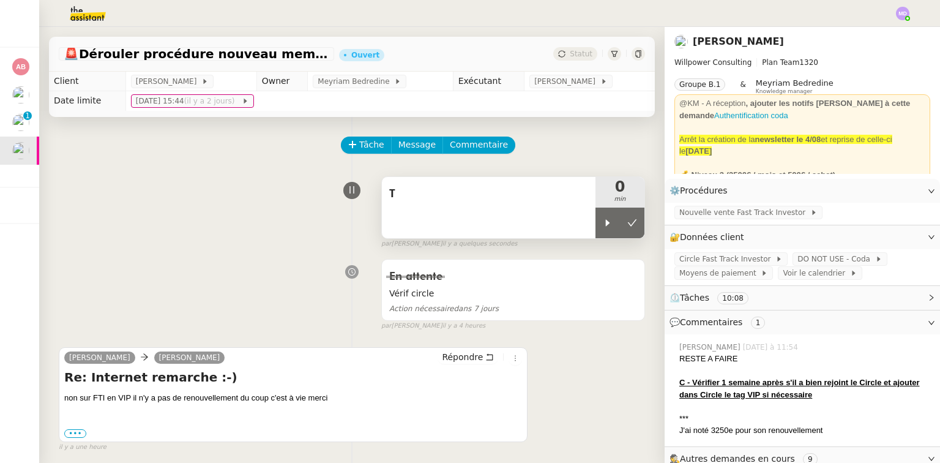
drag, startPoint x: 599, startPoint y: 221, endPoint x: 552, endPoint y: 205, distance: 49.1
click at [595, 216] on div at bounding box center [607, 222] width 24 height 31
click at [547, 203] on span "T" at bounding box center [488, 194] width 199 height 18
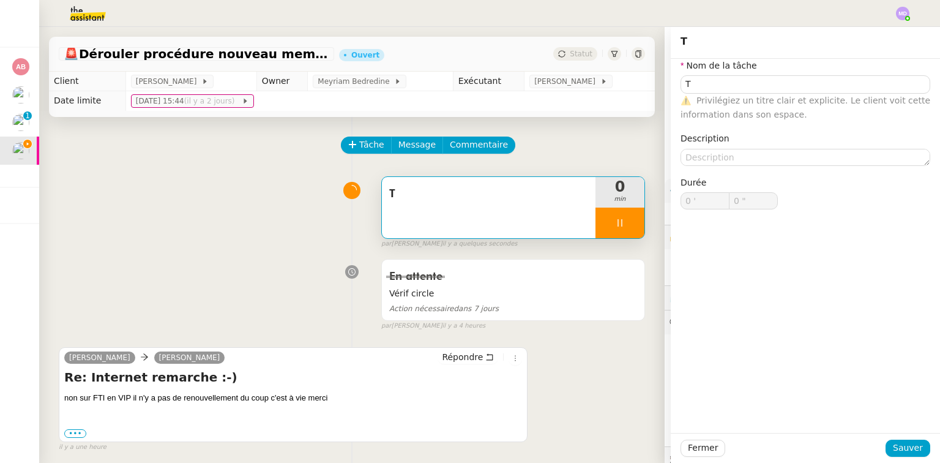
click at [740, 215] on app-ticket "🚨 Dérouler procédure nouveau membre pour [PERSON_NAME] Statut Client [PERSON_NA…" at bounding box center [489, 245] width 901 height 436
type input "1 ""
click at [691, 445] on span "Fermer" at bounding box center [703, 448] width 30 height 14
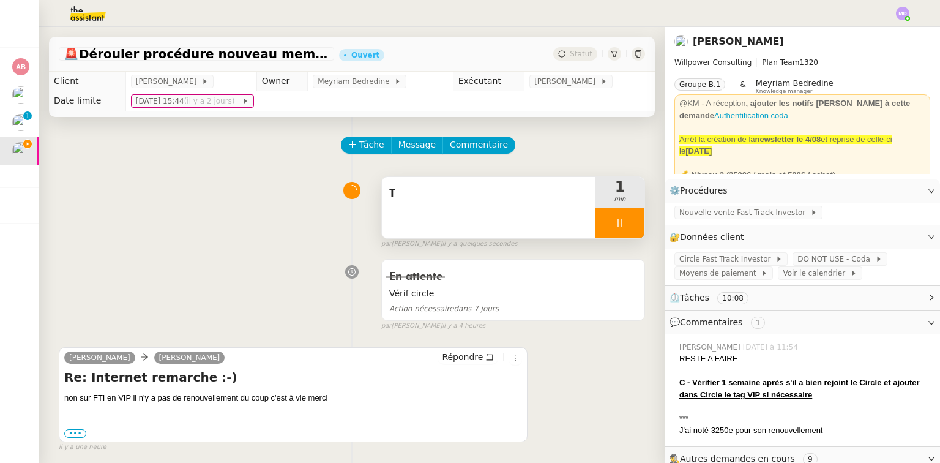
click at [616, 223] on icon at bounding box center [620, 223] width 10 height 10
click at [627, 220] on icon at bounding box center [632, 223] width 10 height 10
